Goal: Understand process/instructions: Learn how to perform a task or action

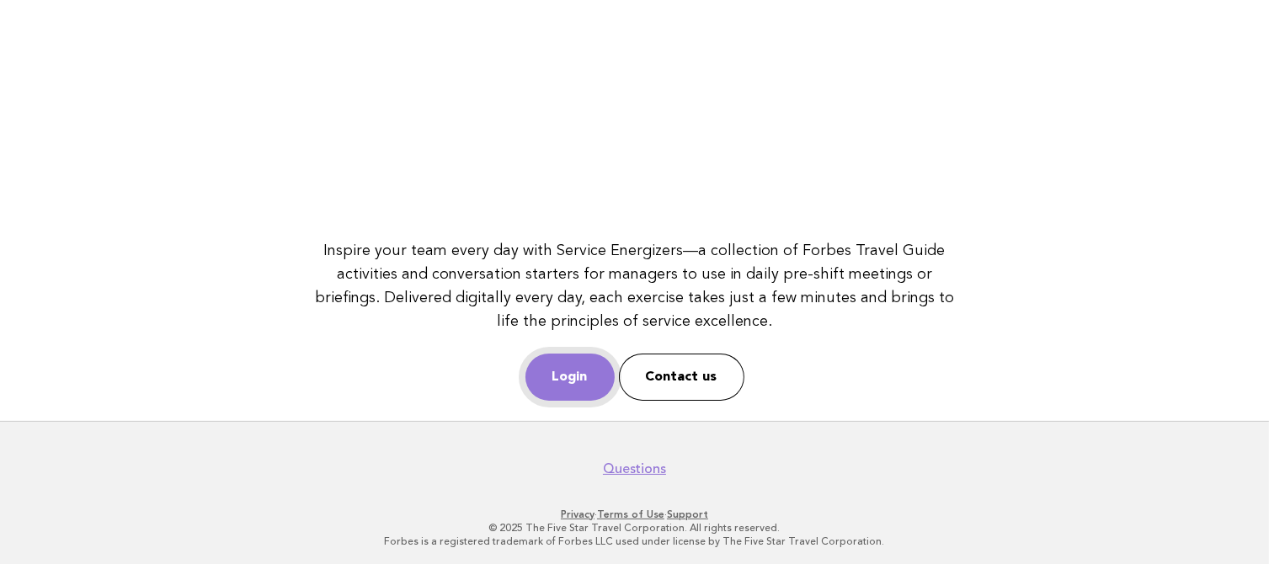
scroll to position [267, 0]
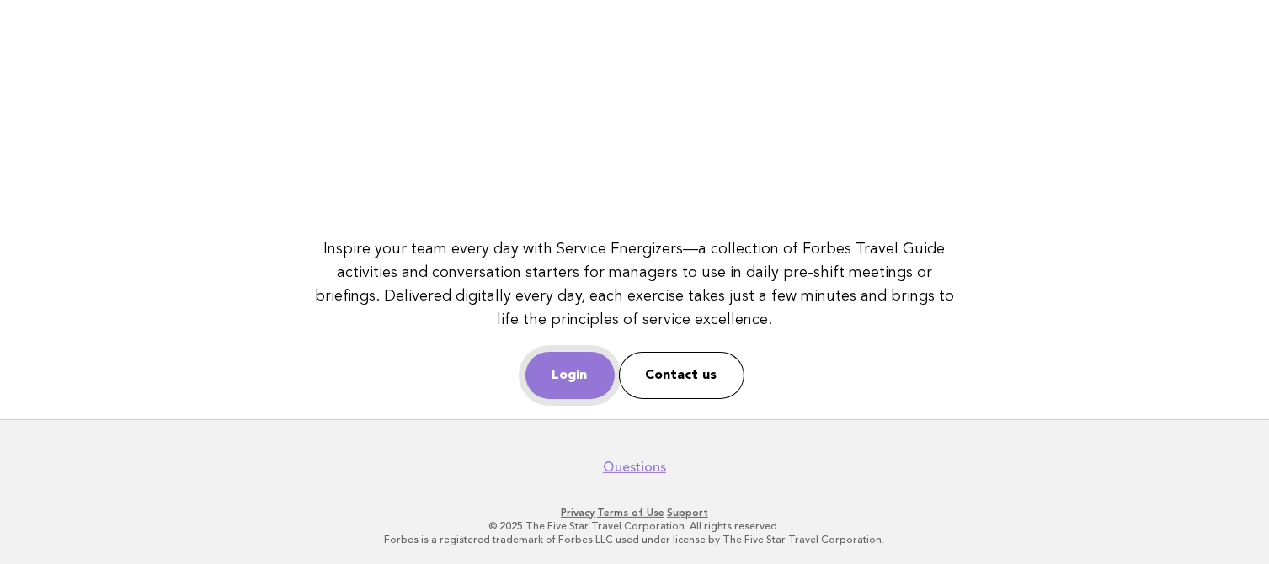
click at [574, 367] on link "Login" at bounding box center [569, 375] width 89 height 47
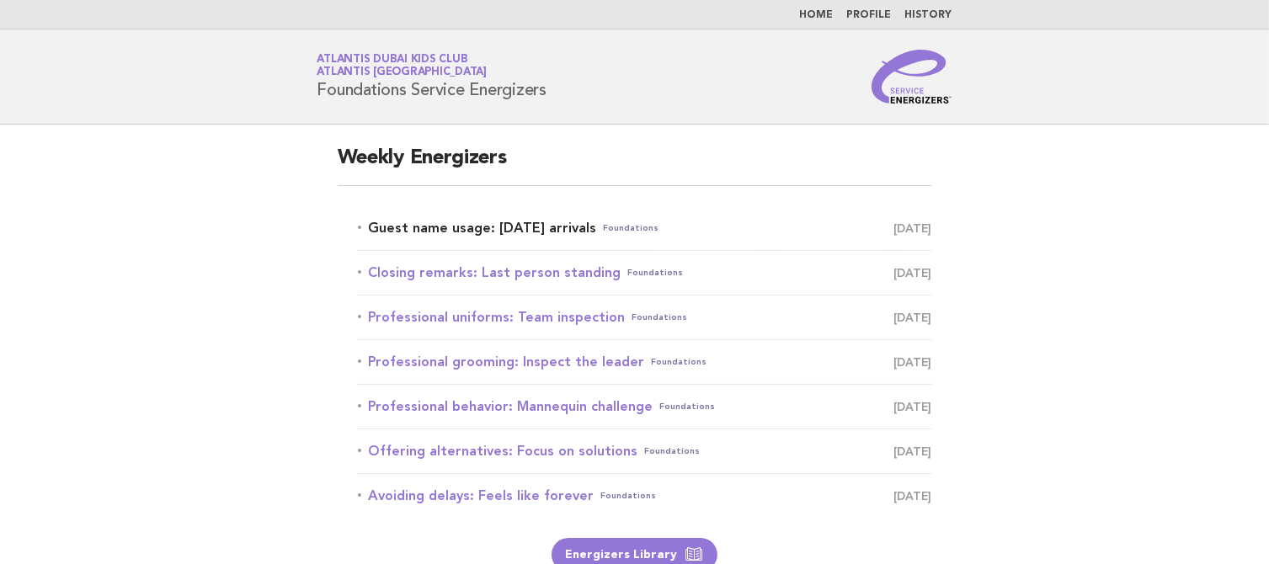
click at [492, 231] on link "Guest name usage: Today's arrivals Foundations September 1" at bounding box center [645, 228] width 574 height 24
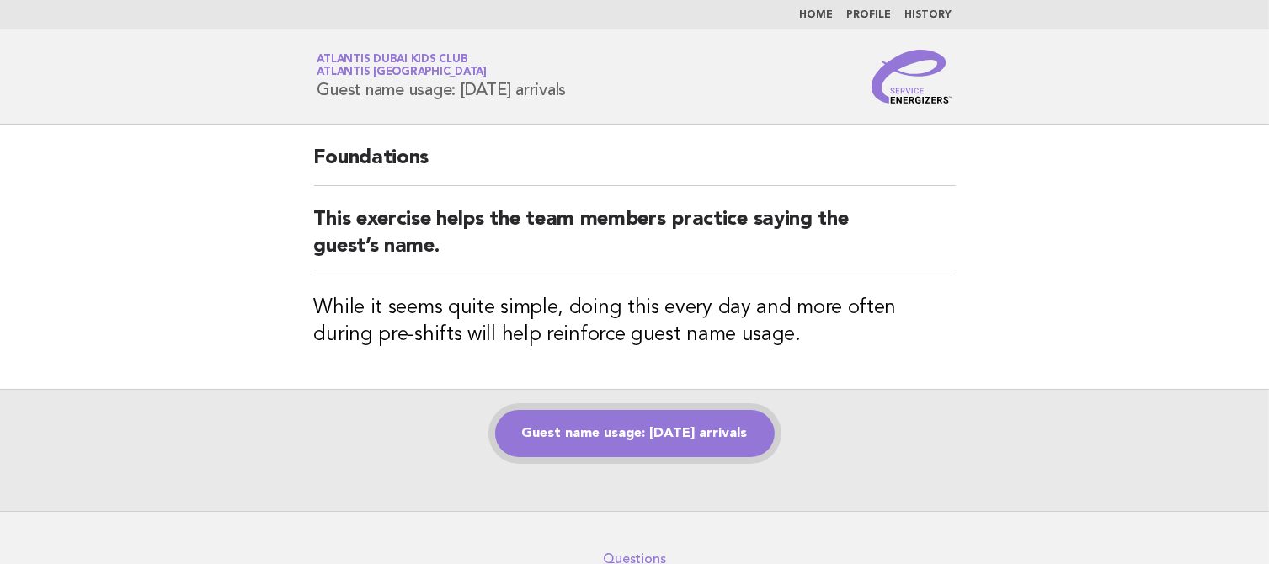
click at [575, 419] on link "Guest name usage: [DATE] arrivals" at bounding box center [635, 433] width 280 height 47
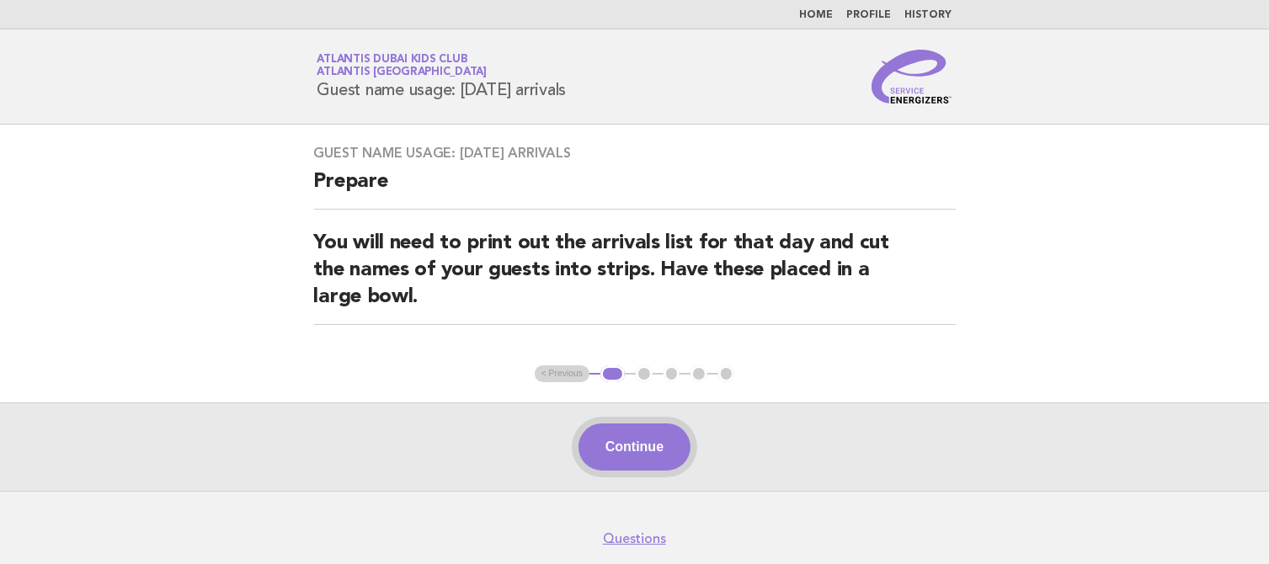
click at [600, 440] on button "Continue" at bounding box center [635, 447] width 112 height 47
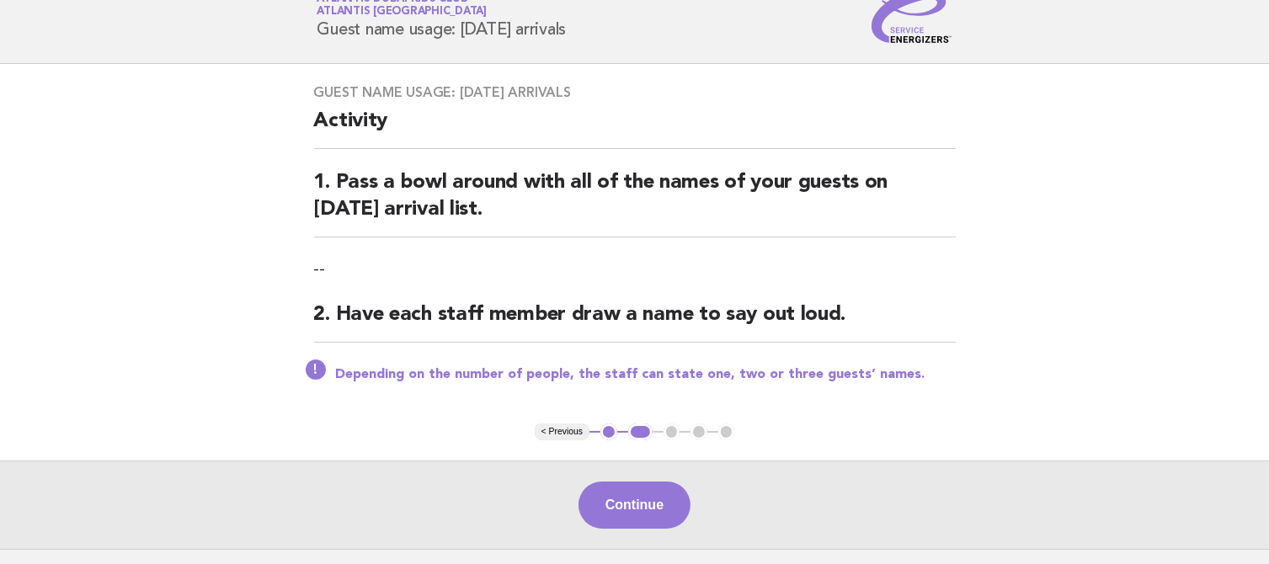
scroll to position [84, 0]
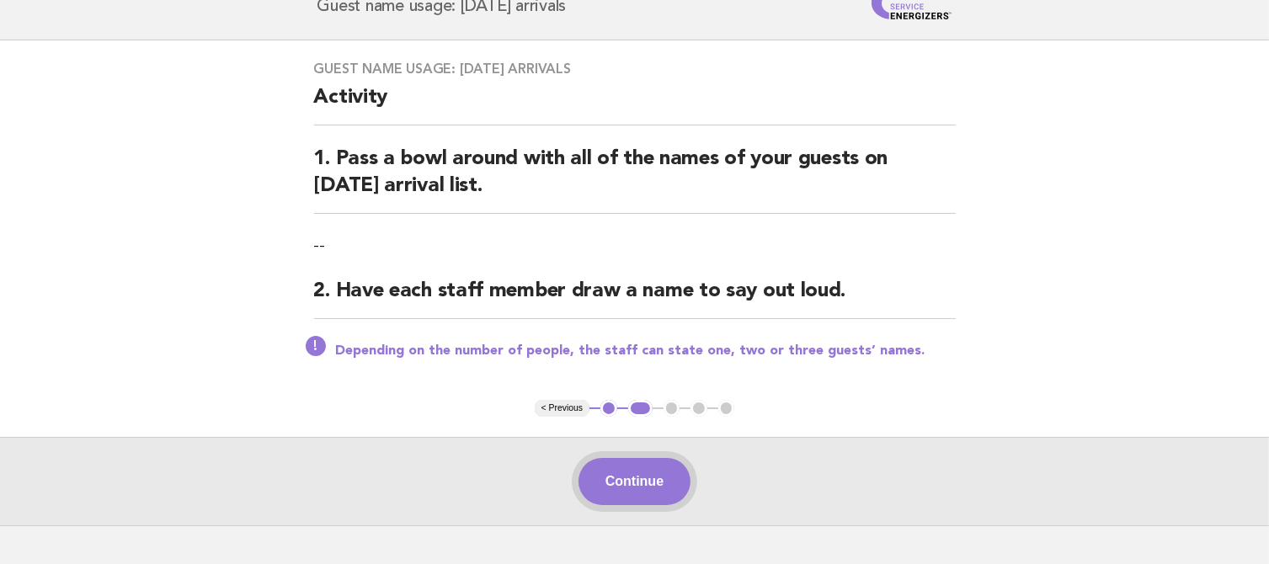
click at [647, 476] on button "Continue" at bounding box center [635, 481] width 112 height 47
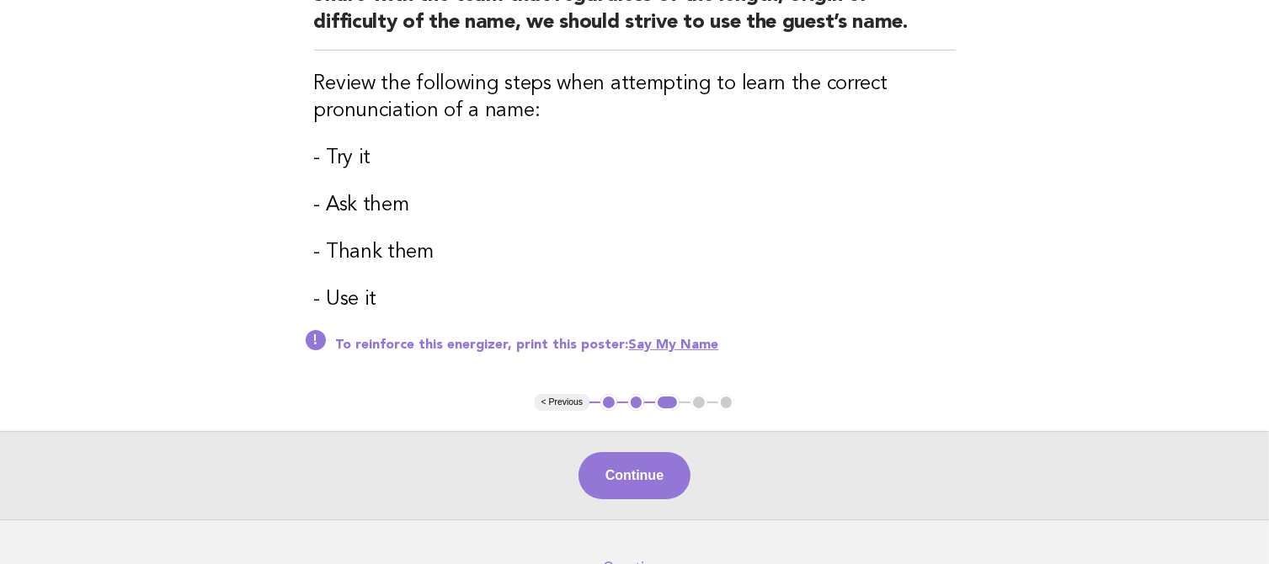
scroll to position [253, 0]
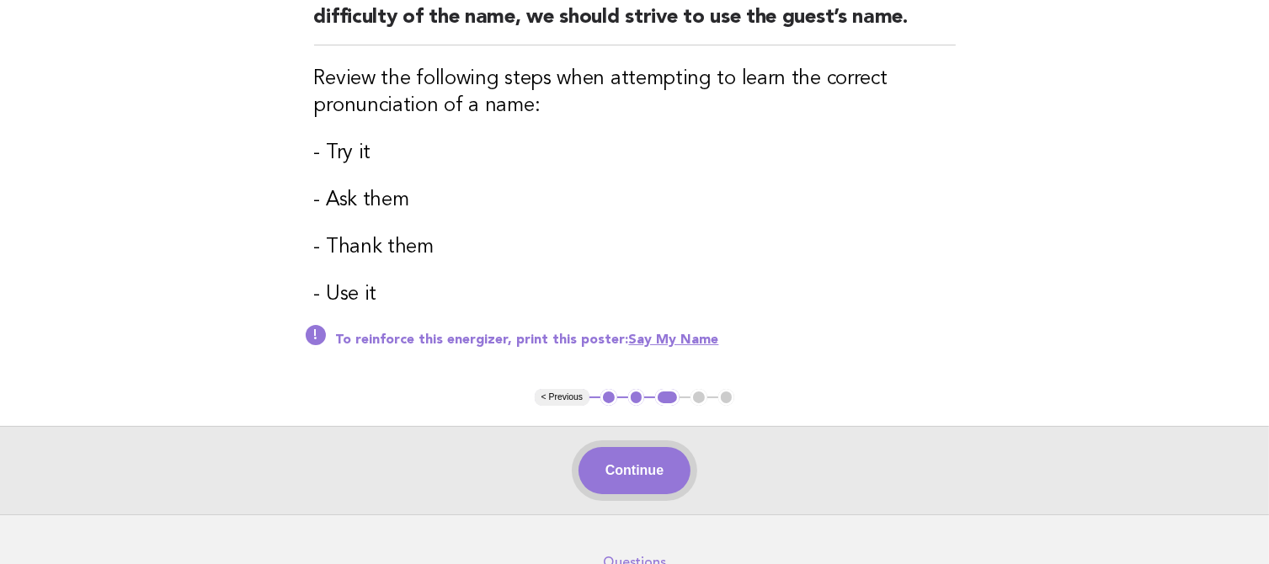
click at [675, 456] on button "Continue" at bounding box center [635, 470] width 112 height 47
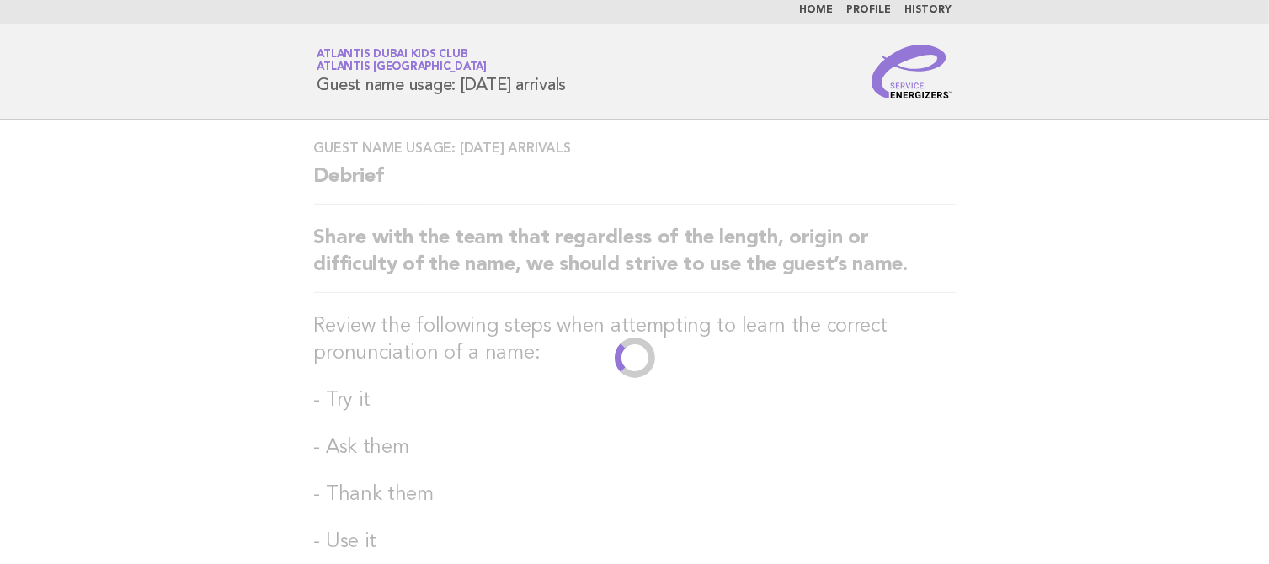
scroll to position [0, 0]
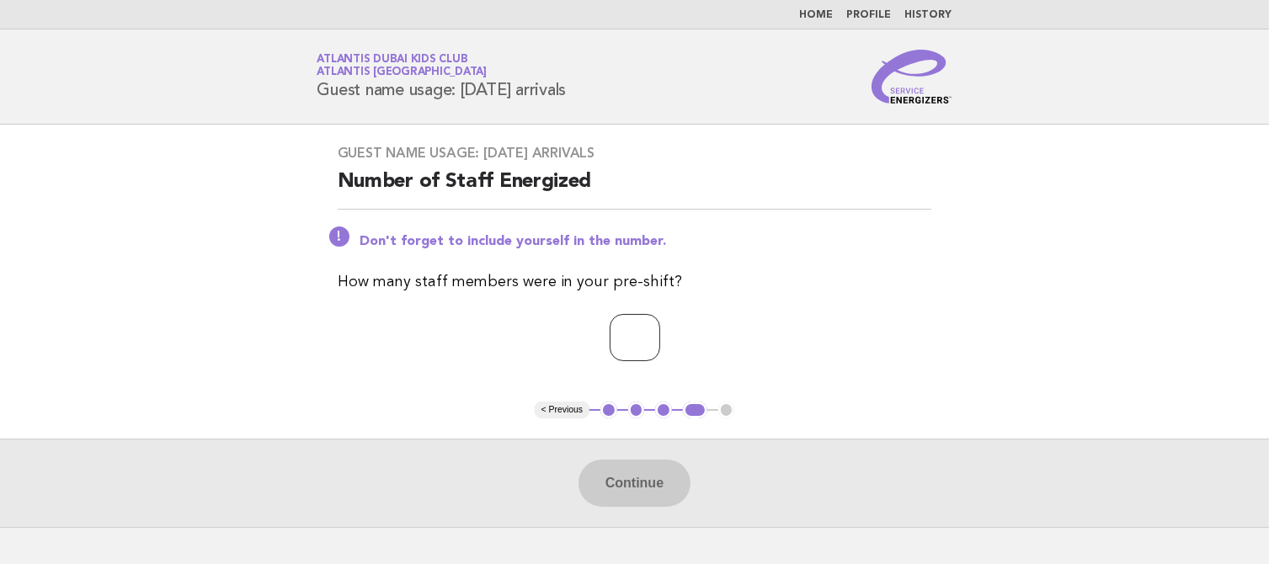
click at [610, 328] on input "number" at bounding box center [635, 337] width 51 height 47
type input "*"
click at [633, 490] on button "Continue" at bounding box center [635, 483] width 112 height 47
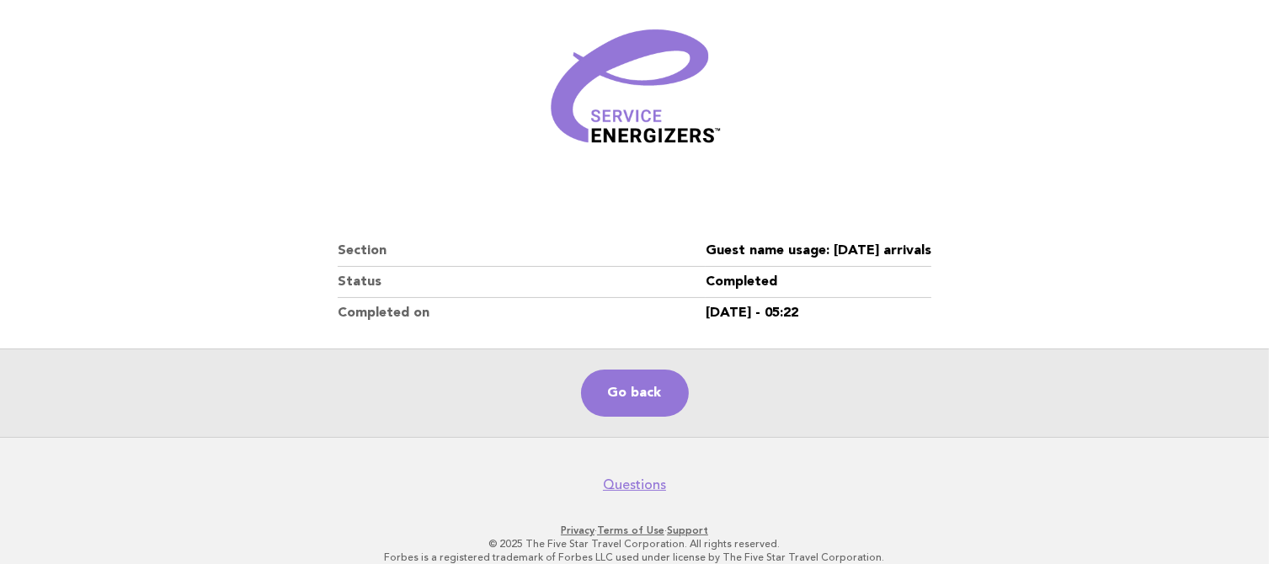
scroll to position [232, 0]
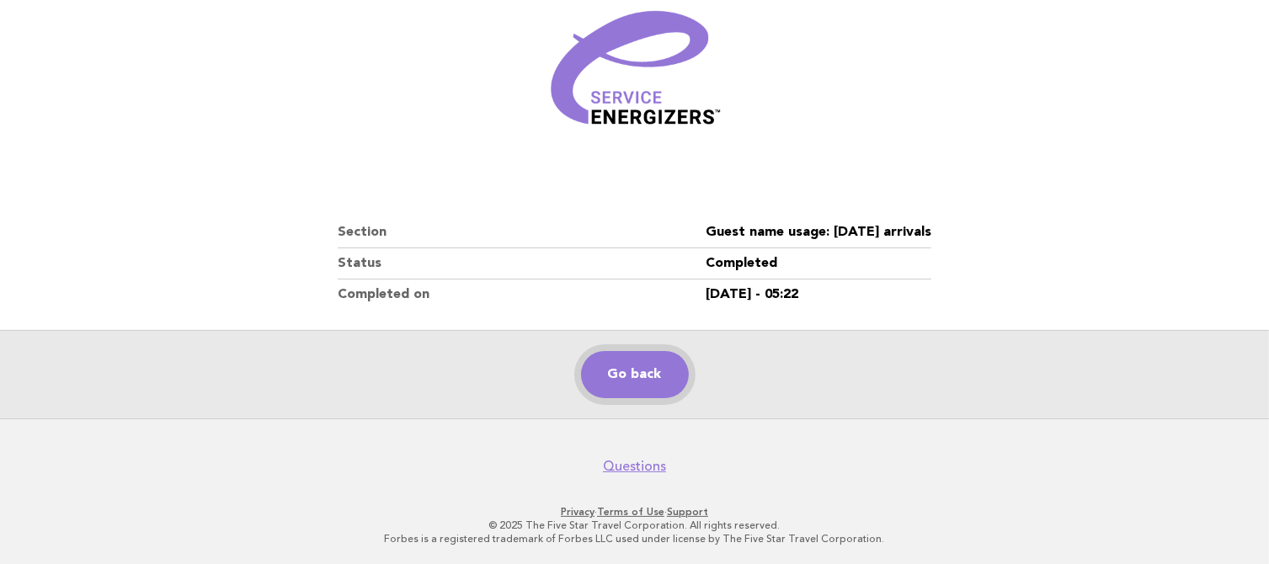
click at [643, 364] on link "Go back" at bounding box center [635, 374] width 108 height 47
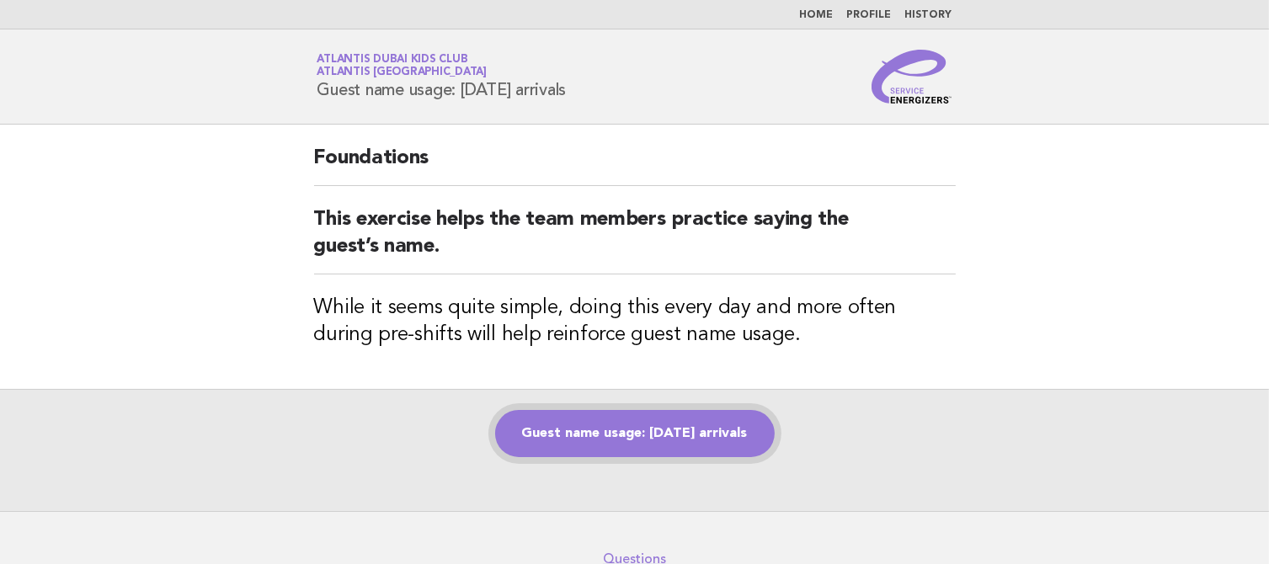
click at [595, 428] on link "Guest name usage: [DATE] arrivals" at bounding box center [635, 433] width 280 height 47
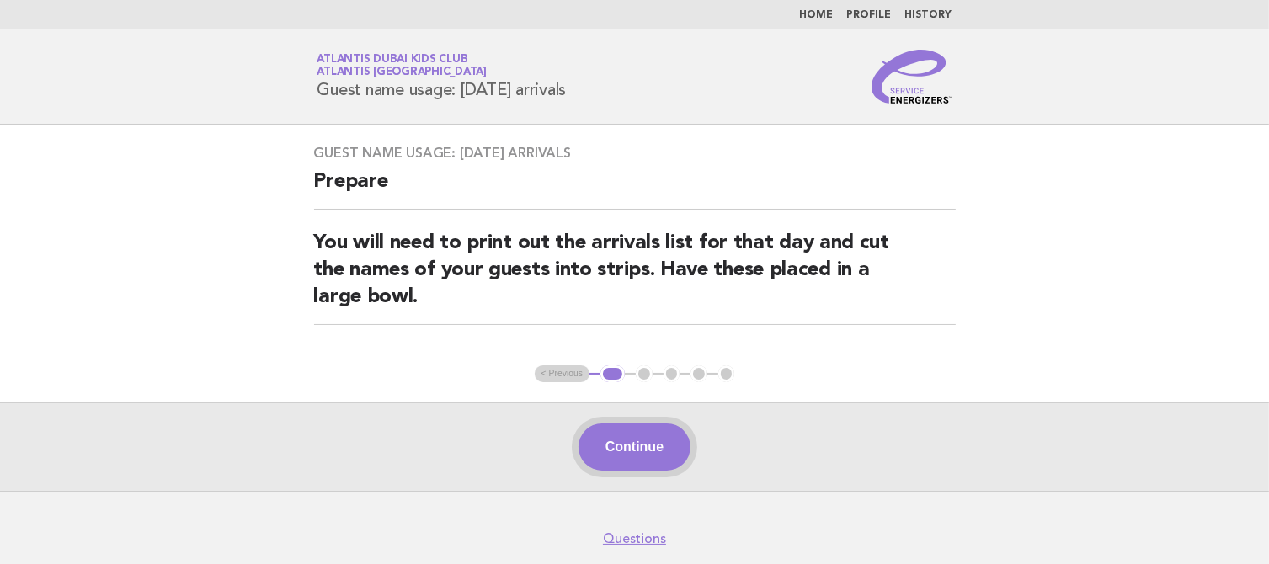
click at [631, 452] on button "Continue" at bounding box center [635, 447] width 112 height 47
